Goal: Task Accomplishment & Management: Use online tool/utility

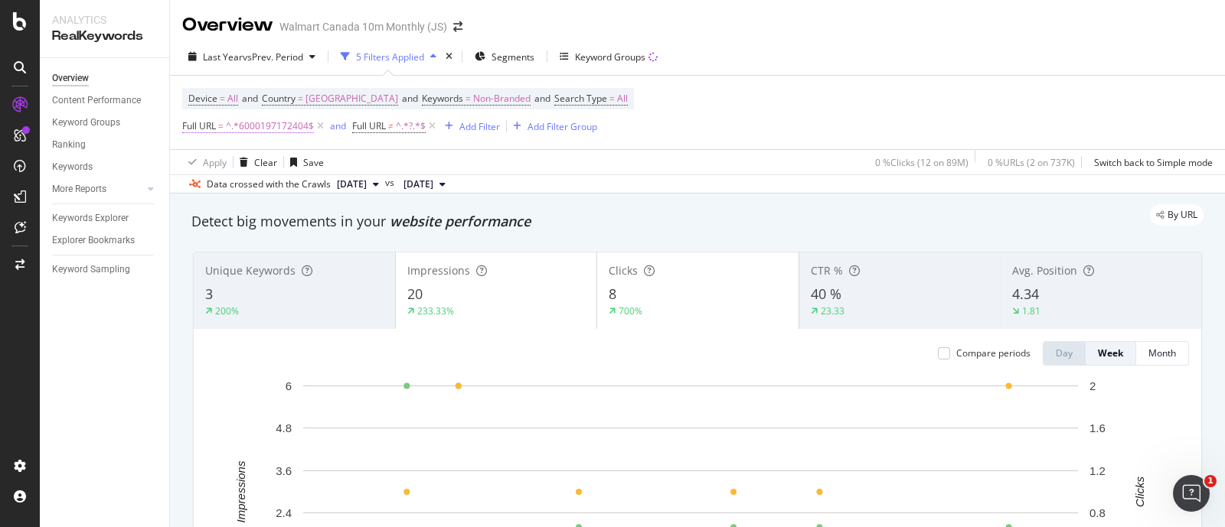
scroll to position [1788, 0]
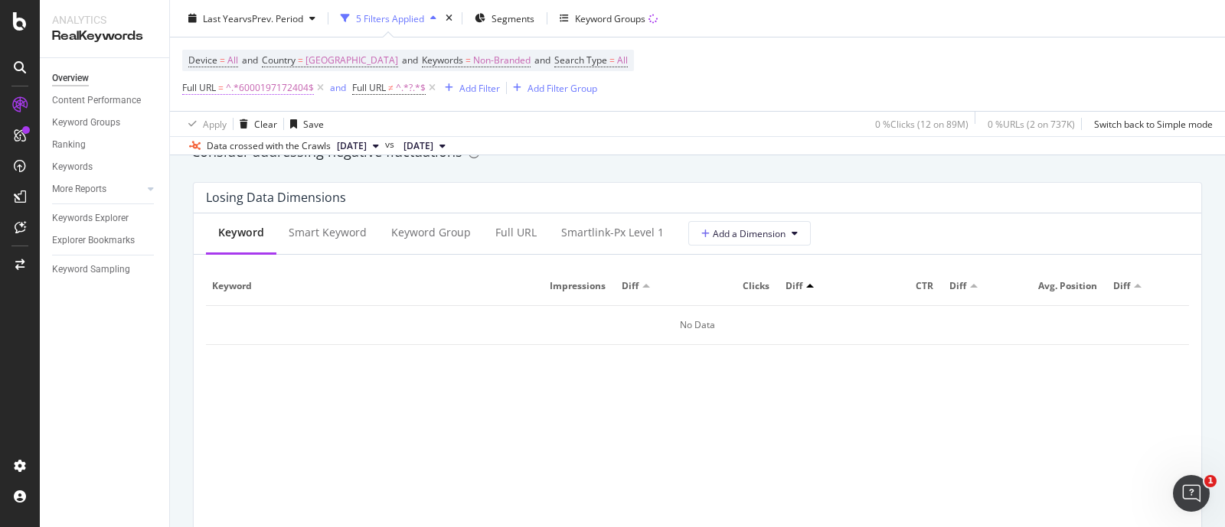
click at [289, 93] on span "^.*6000197172404$" at bounding box center [270, 87] width 88 height 21
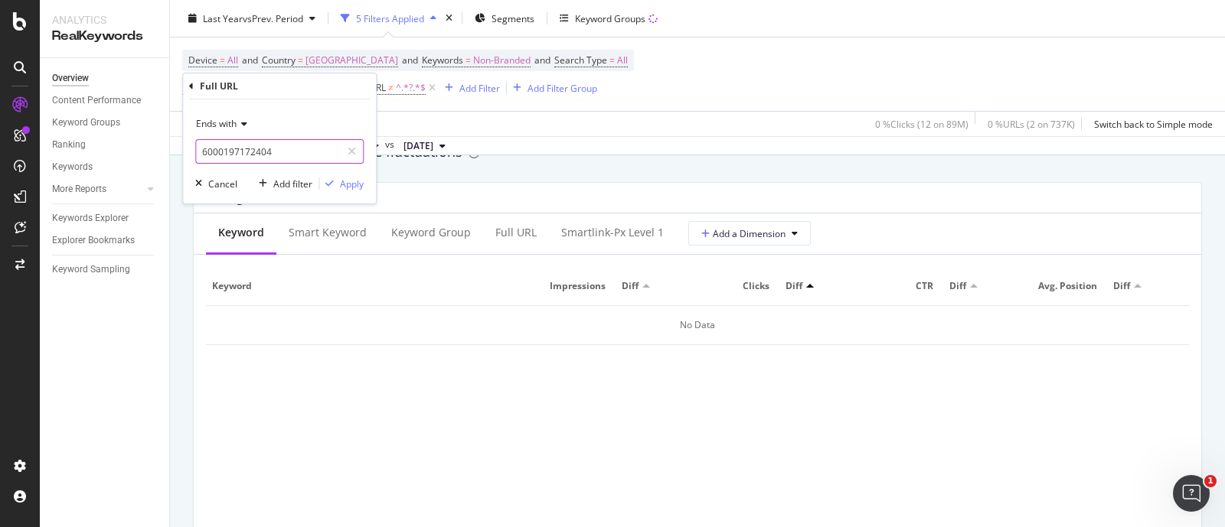
click at [281, 152] on input "6000197172404" at bounding box center [268, 151] width 145 height 24
paste input "6000202276807"
type input "6000202276807"
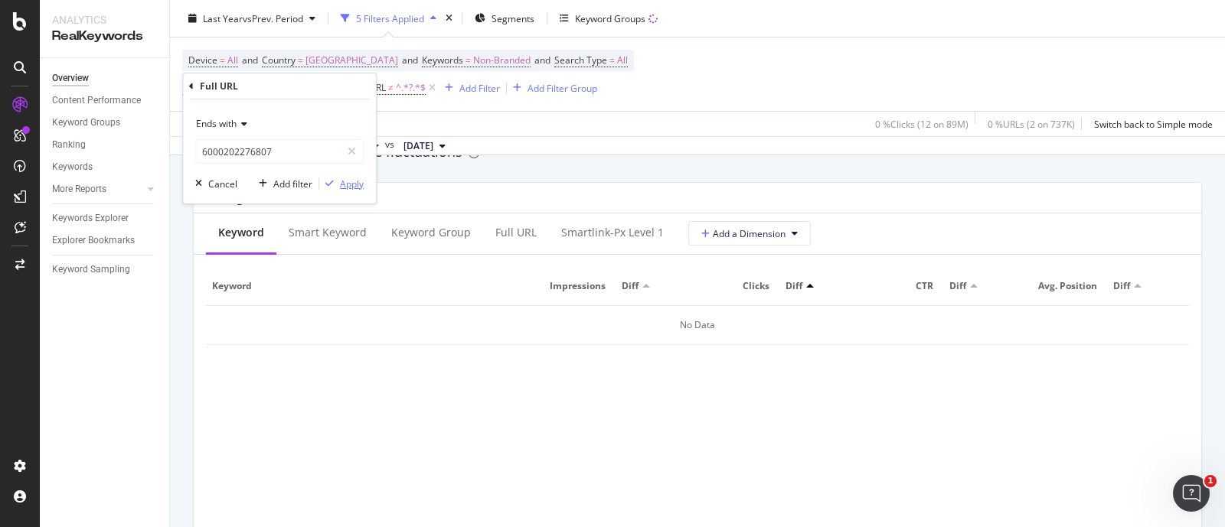
click at [350, 182] on div "Apply" at bounding box center [352, 184] width 24 height 13
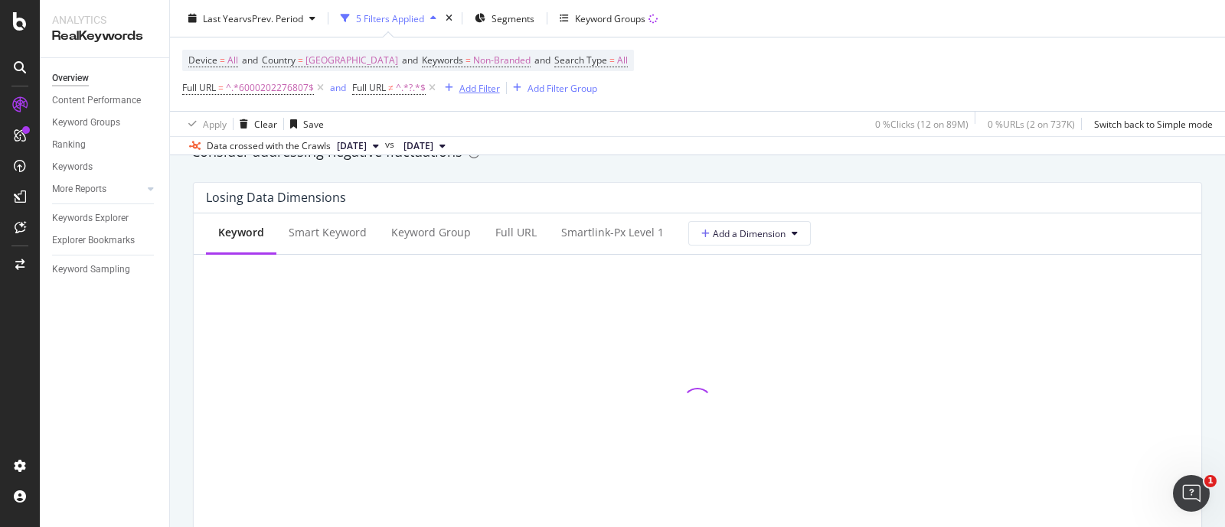
click at [478, 83] on div "Add Filter" at bounding box center [479, 87] width 41 height 13
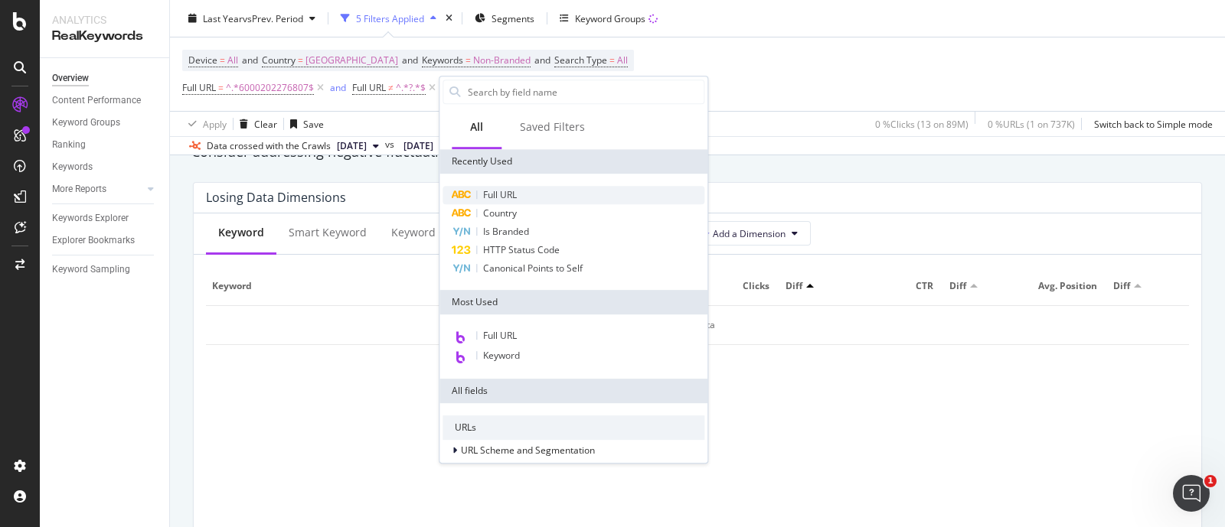
click at [505, 188] on span "Full URL" at bounding box center [500, 194] width 34 height 13
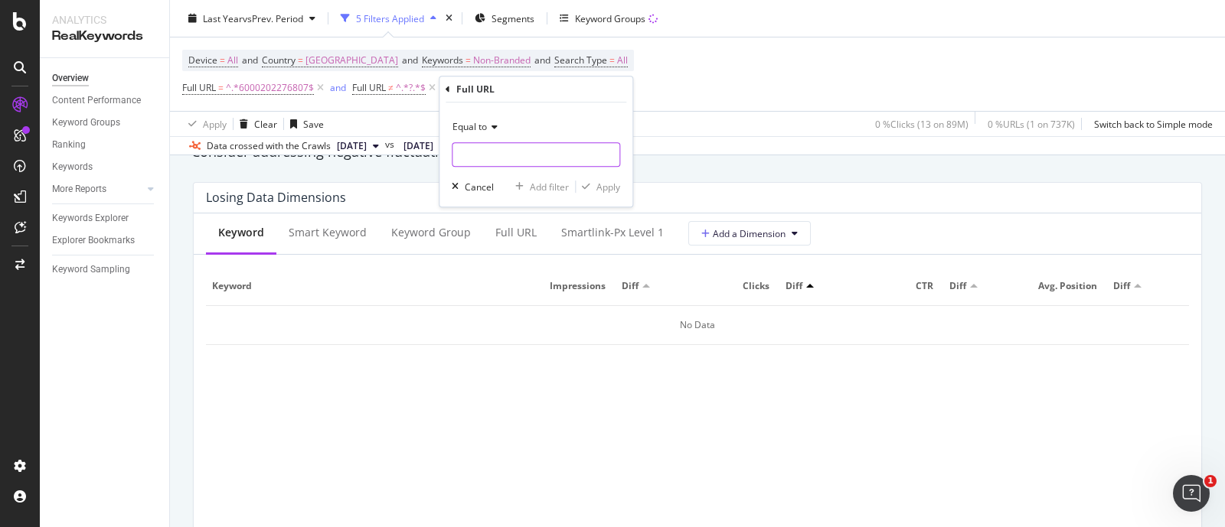
click at [494, 157] on input "text" at bounding box center [535, 154] width 167 height 24
type input "/fr/"
click at [608, 188] on div "Apply" at bounding box center [608, 187] width 24 height 13
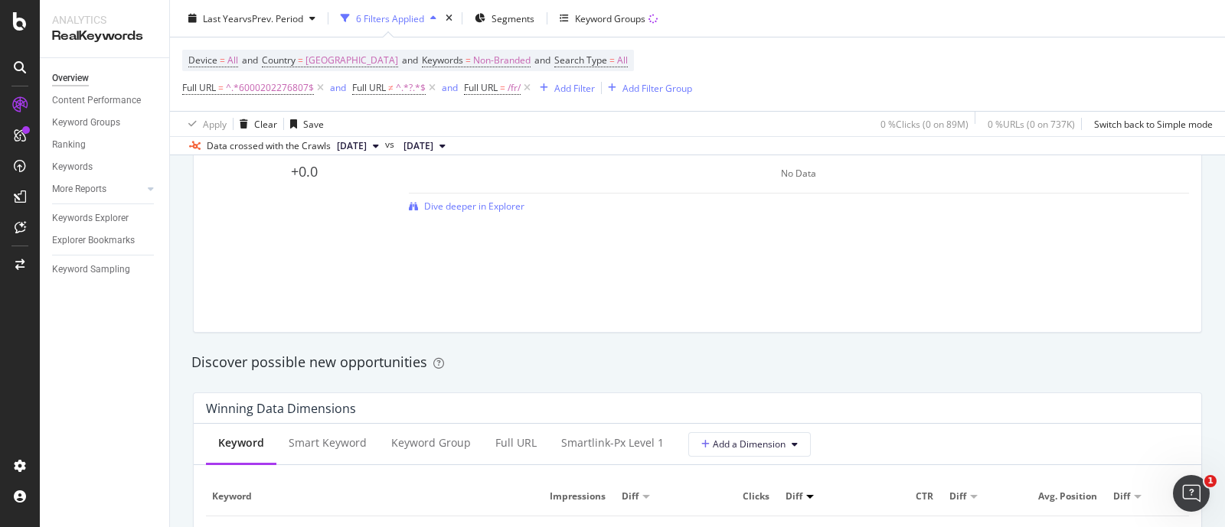
scroll to position [1146, 0]
click at [506, 442] on div "Full URL" at bounding box center [515, 444] width 41 height 15
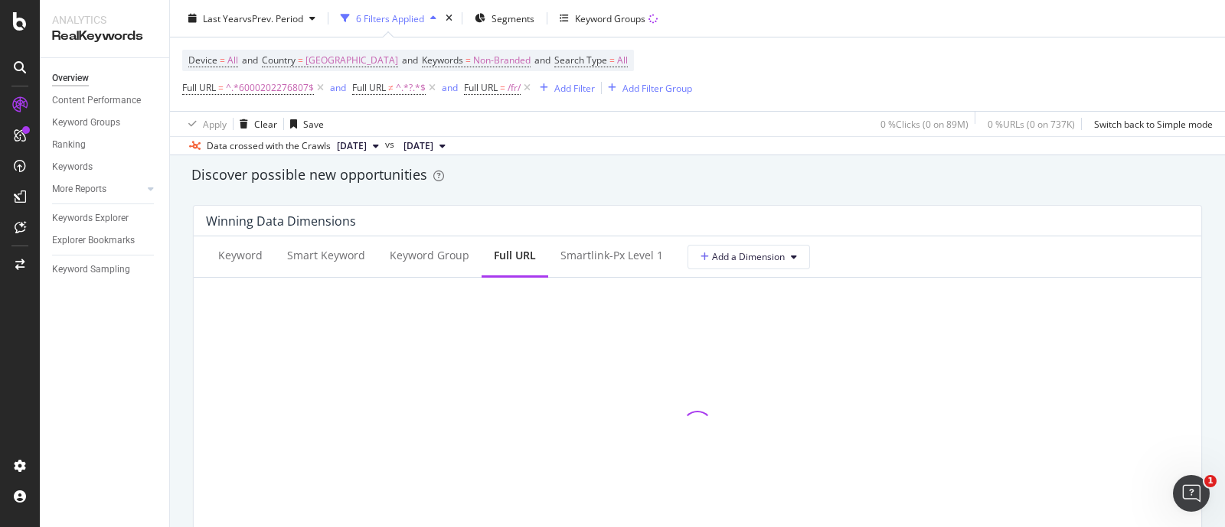
scroll to position [1337, 0]
click at [530, 87] on icon at bounding box center [527, 87] width 13 height 15
